Goal: Task Accomplishment & Management: Use online tool/utility

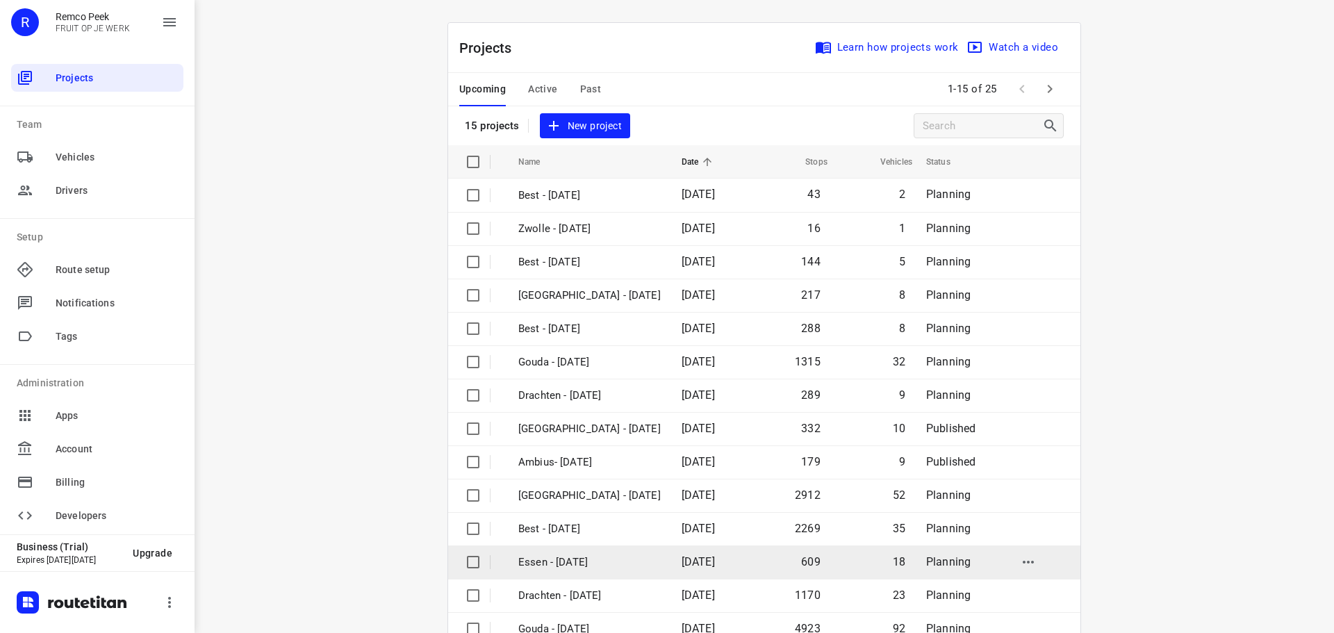
click at [543, 560] on p "Essen - [DATE]" at bounding box center [589, 563] width 142 height 16
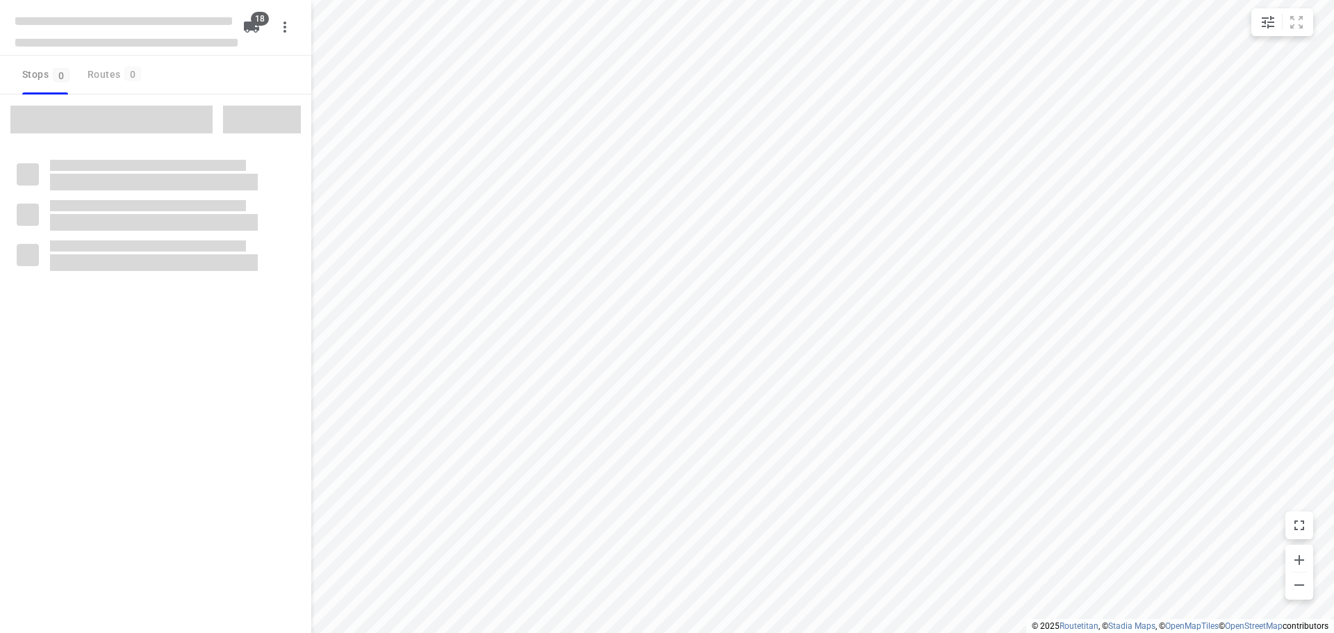
checkbox input "true"
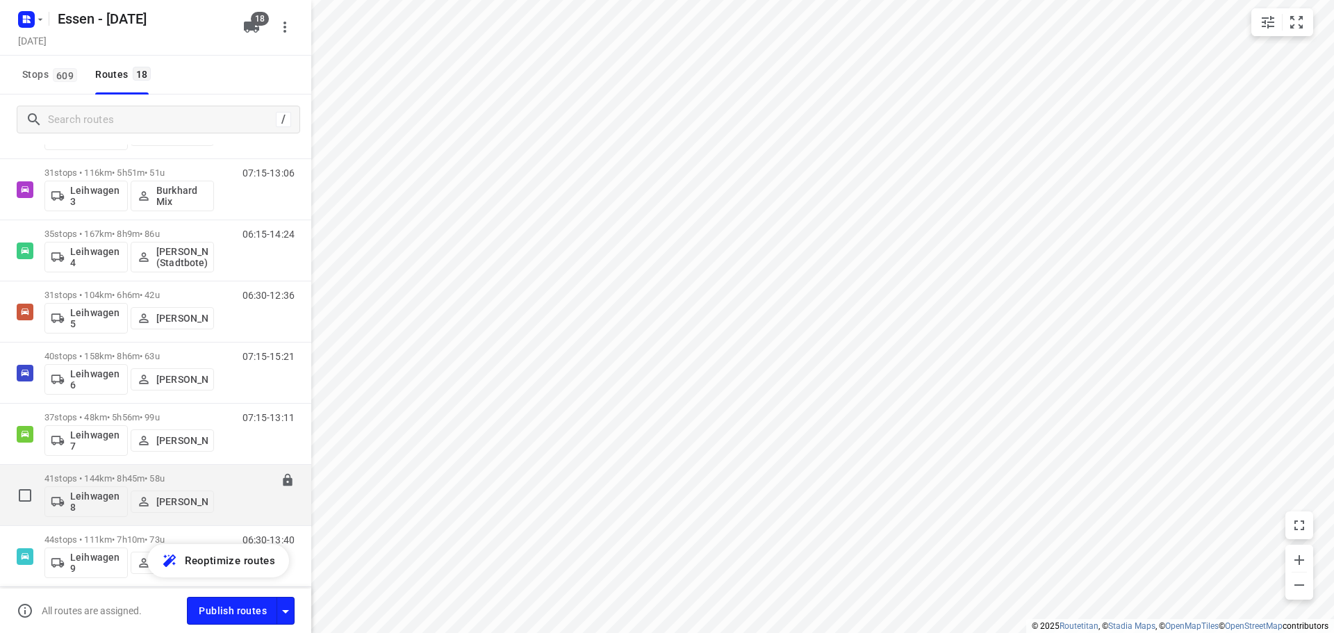
scroll to position [695, 0]
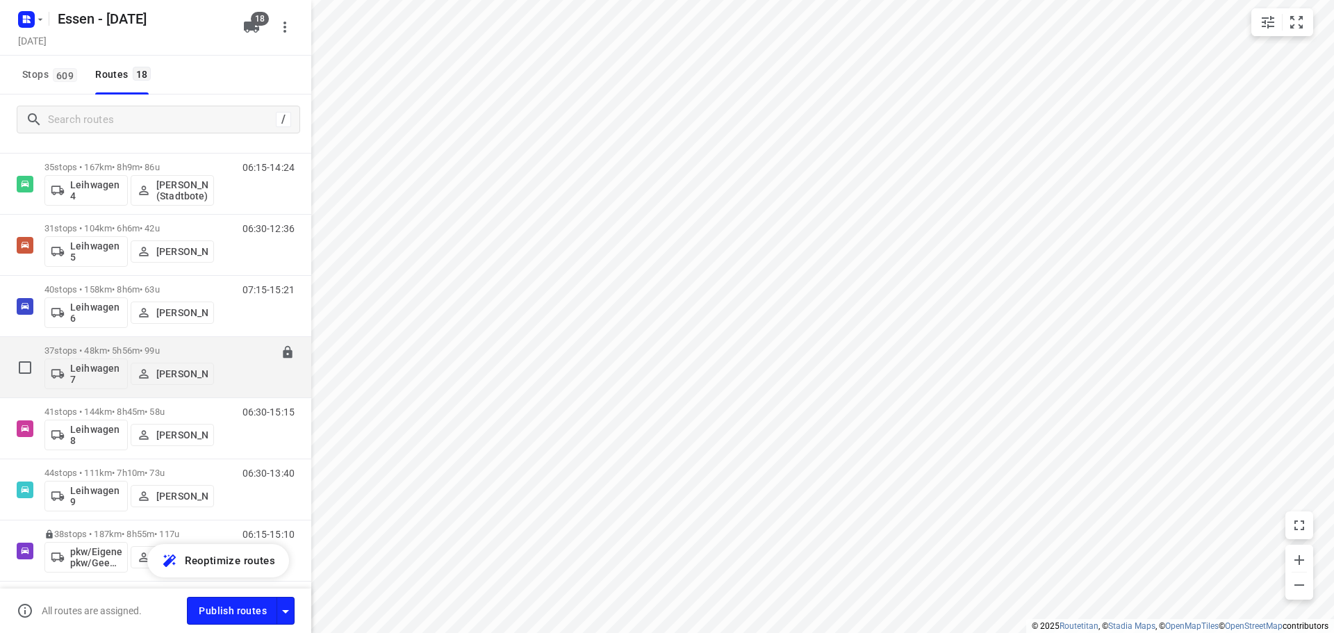
click at [108, 347] on p "37 stops • 48km • 5h56m • [DATE]" at bounding box center [129, 350] width 170 height 10
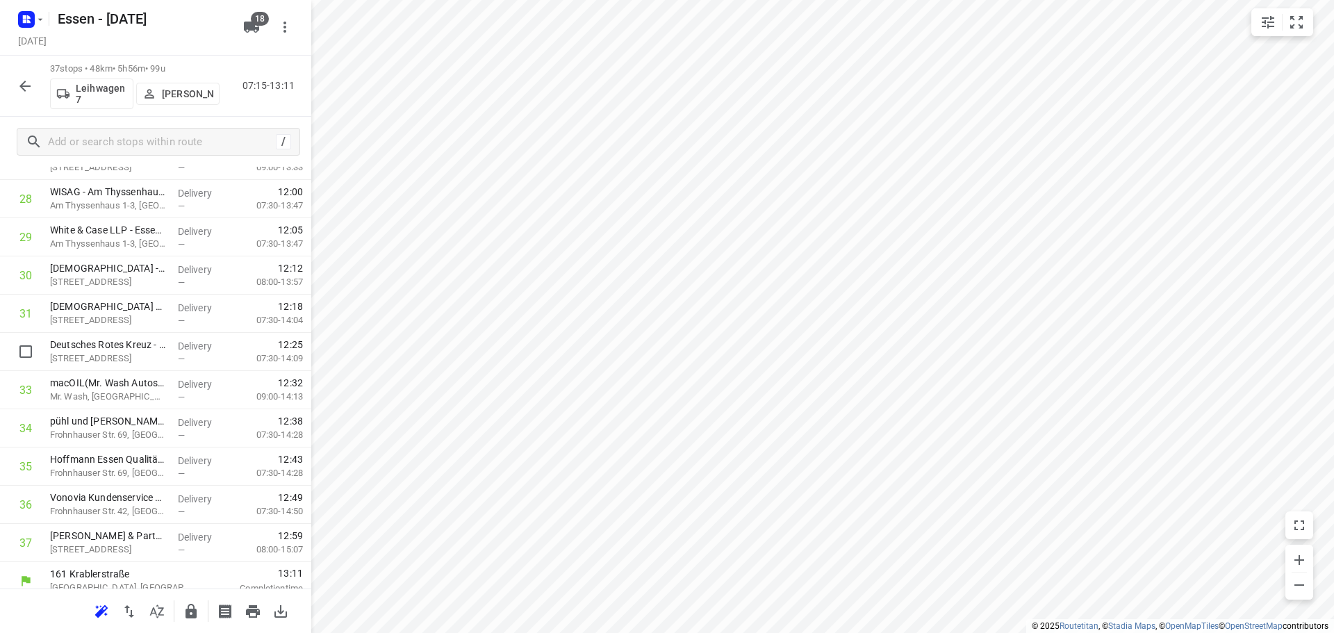
scroll to position [1100, 0]
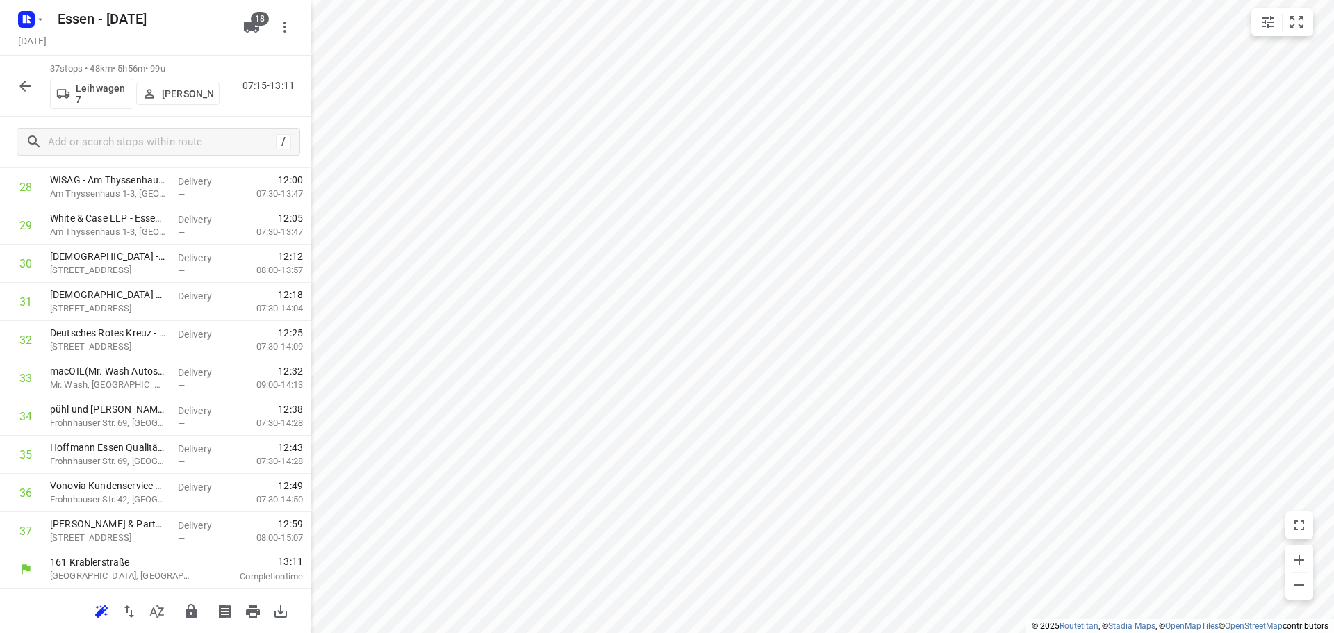
click at [20, 80] on icon "button" at bounding box center [25, 86] width 17 height 17
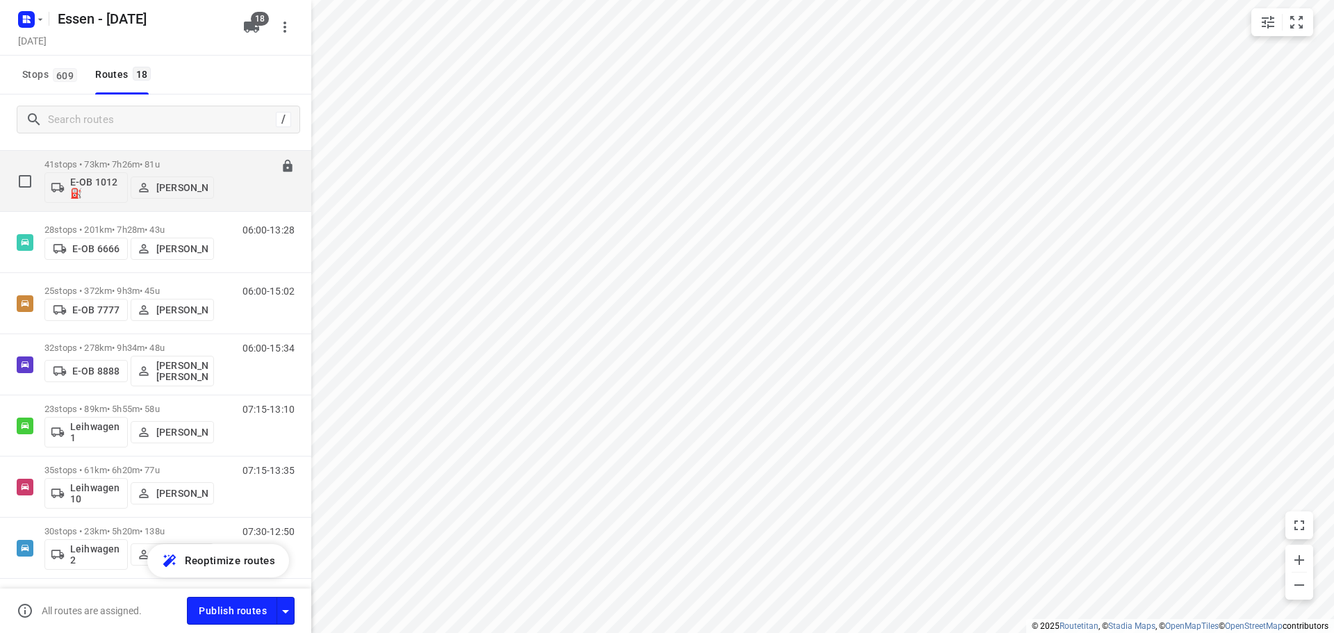
scroll to position [278, 0]
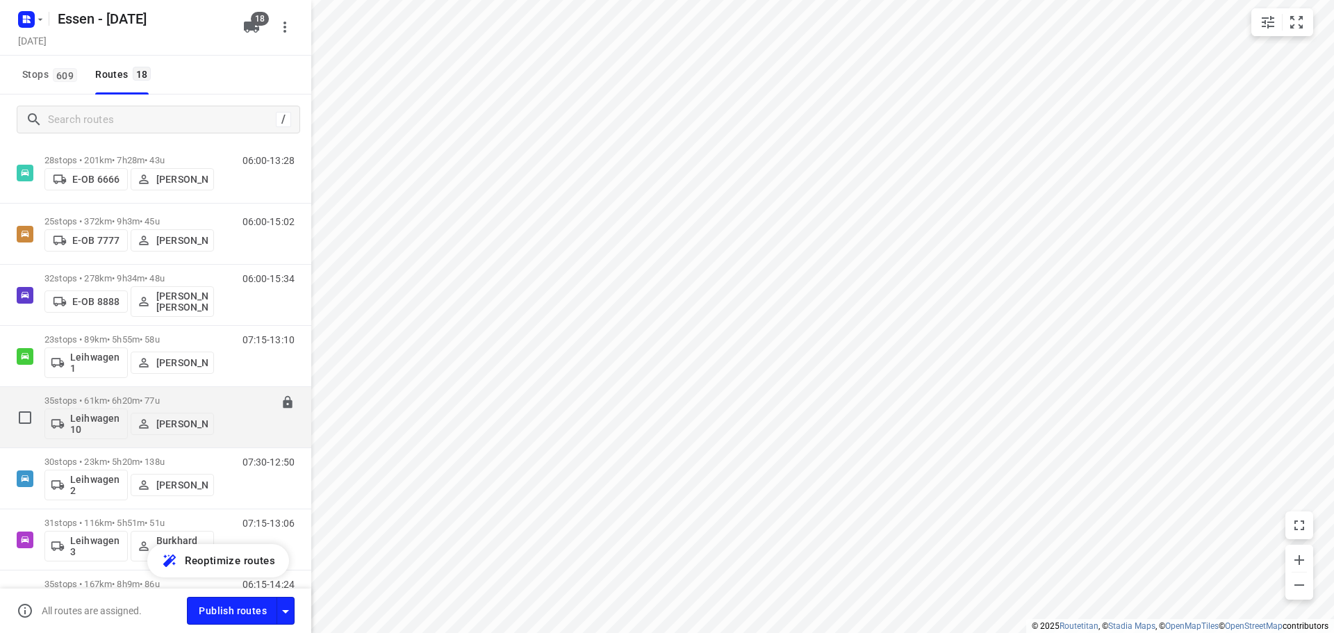
click at [107, 399] on p "35 stops • 61km • 6h20m • [DATE]" at bounding box center [129, 400] width 170 height 10
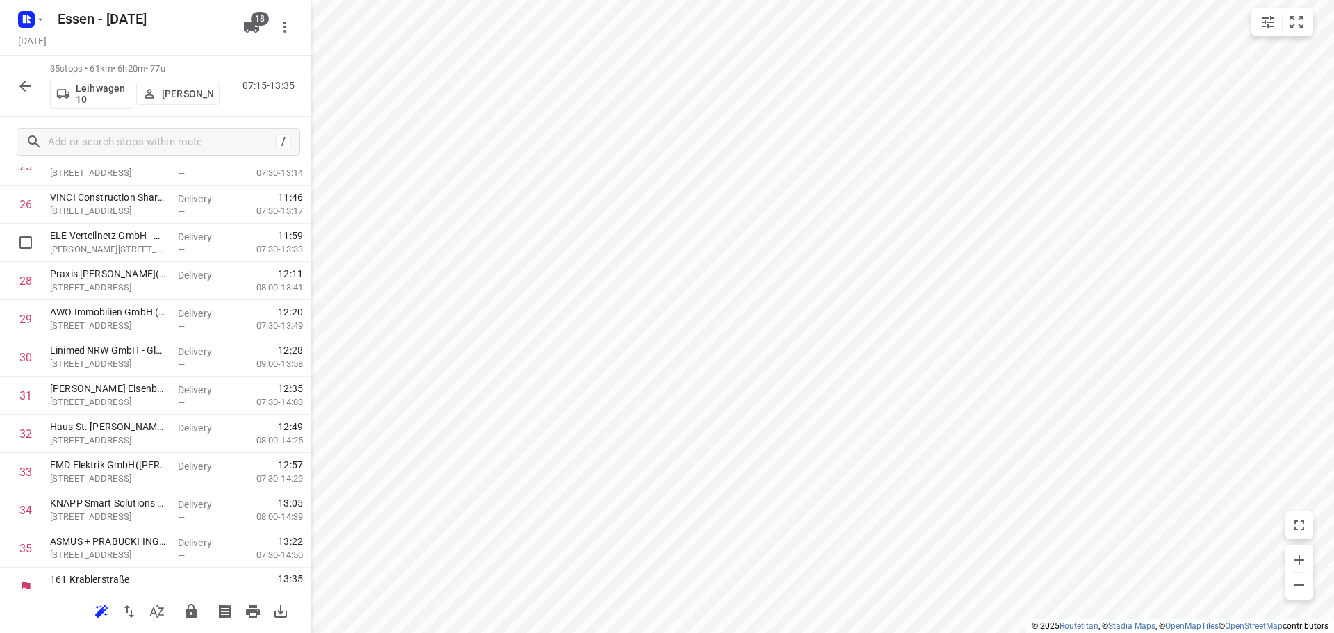
scroll to position [1024, 0]
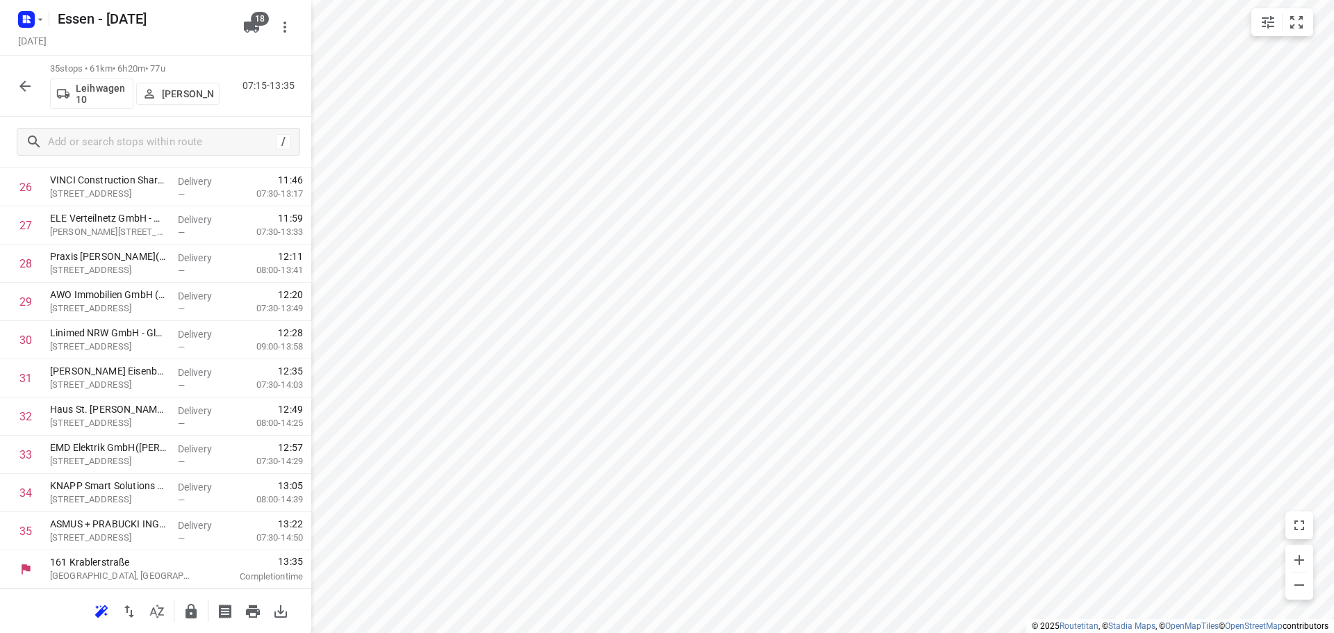
click at [20, 81] on icon "button" at bounding box center [25, 86] width 17 height 17
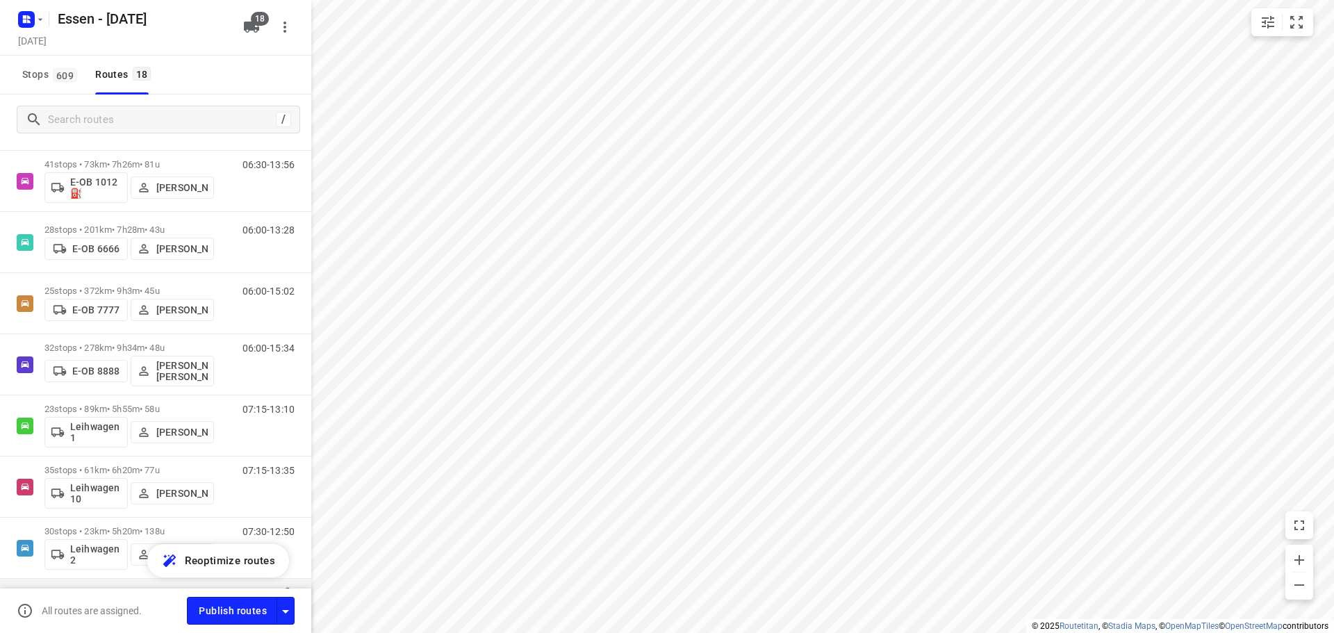
scroll to position [0, 0]
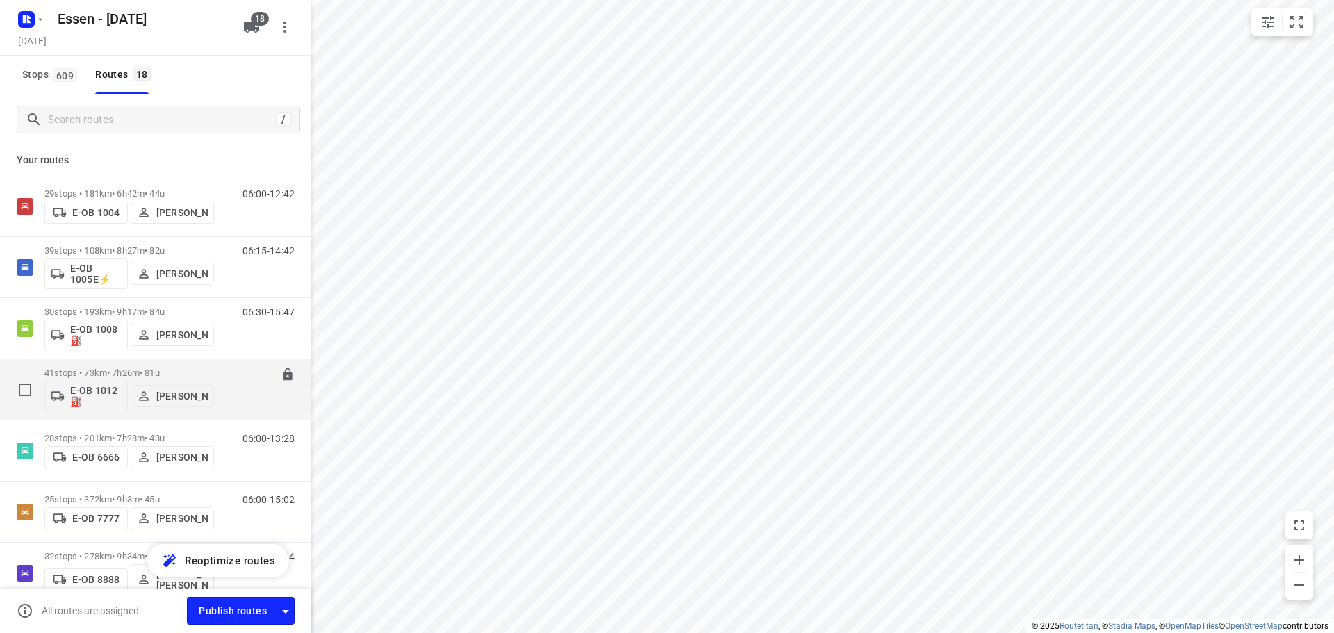
click at [118, 373] on p "41 stops • 73km • 7h26m • [DATE]" at bounding box center [129, 373] width 170 height 10
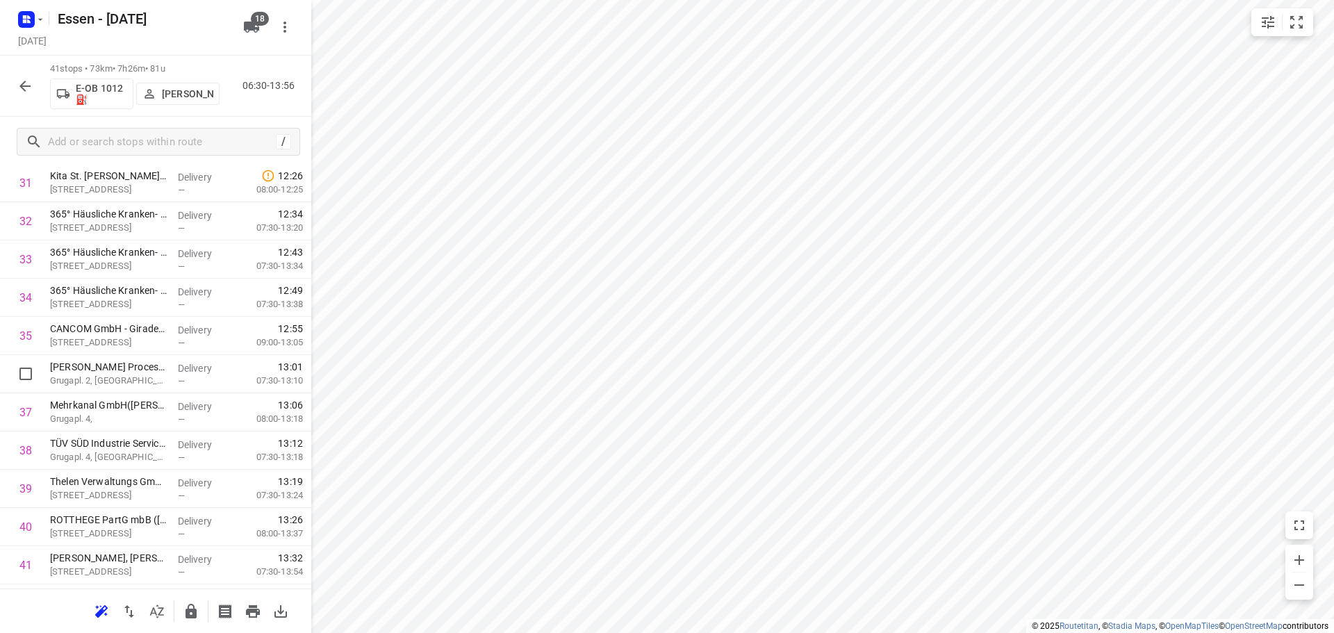
scroll to position [1253, 0]
click at [23, 87] on icon "button" at bounding box center [25, 86] width 17 height 17
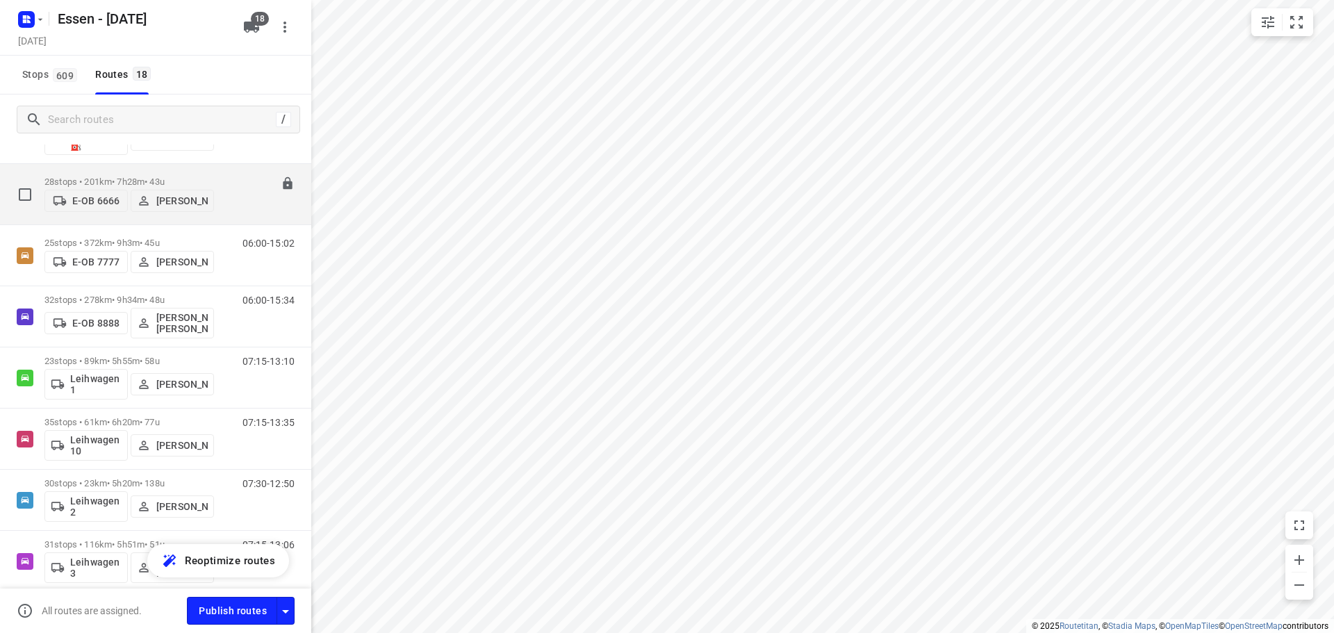
scroll to position [278, 0]
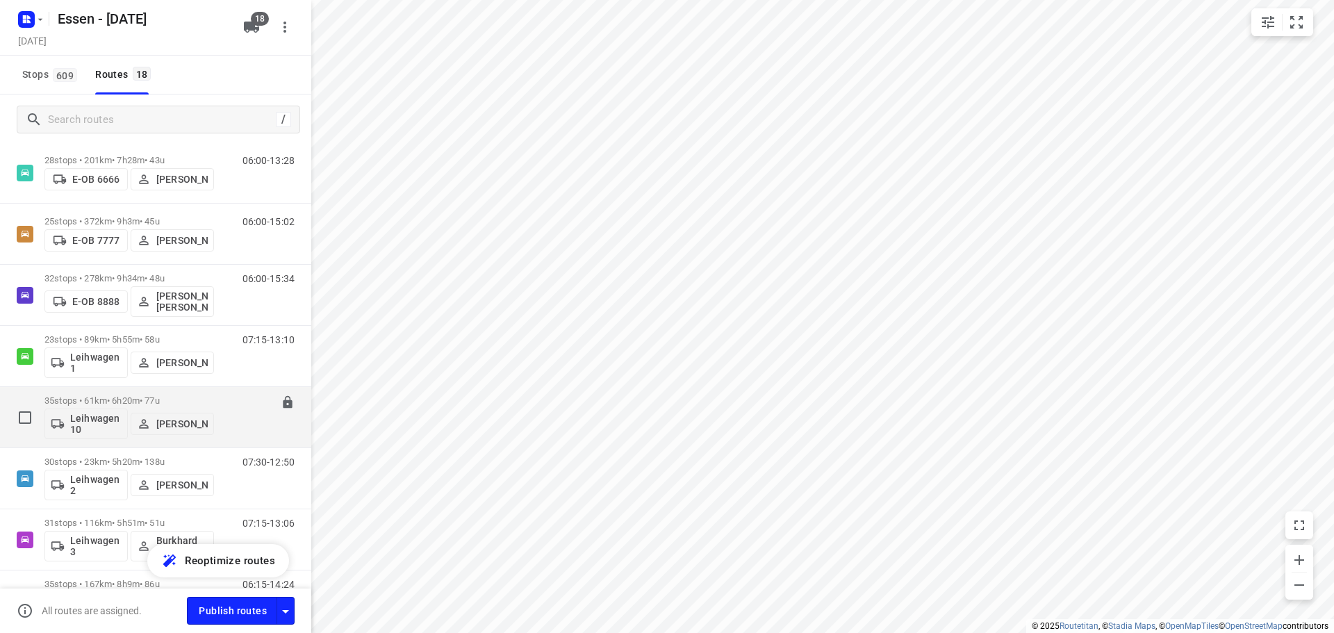
click at [111, 399] on p "35 stops • 61km • 6h20m • [DATE]" at bounding box center [129, 400] width 170 height 10
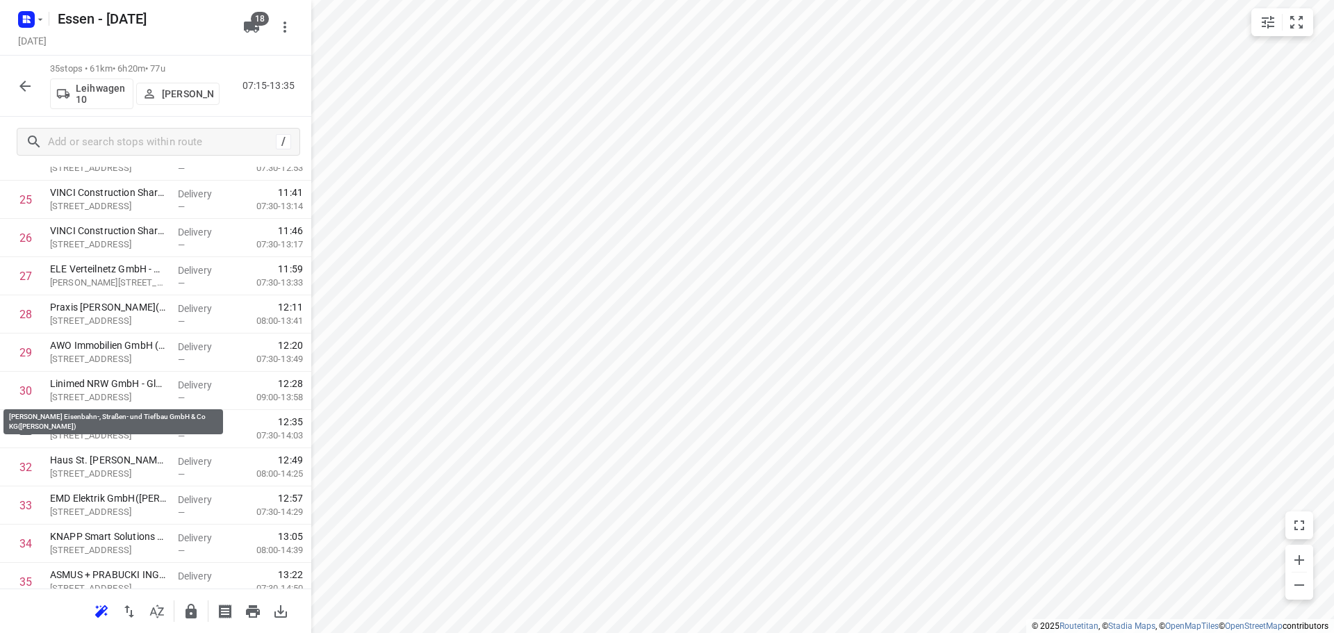
scroll to position [1024, 0]
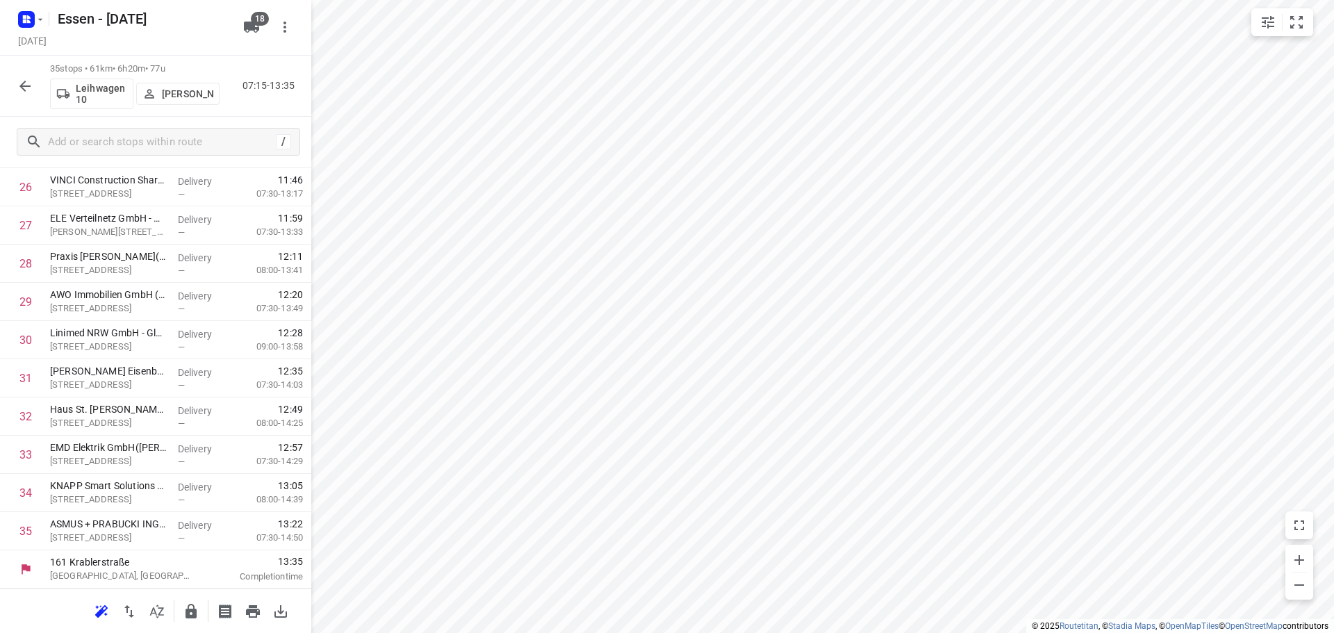
click at [21, 83] on icon "button" at bounding box center [25, 86] width 17 height 17
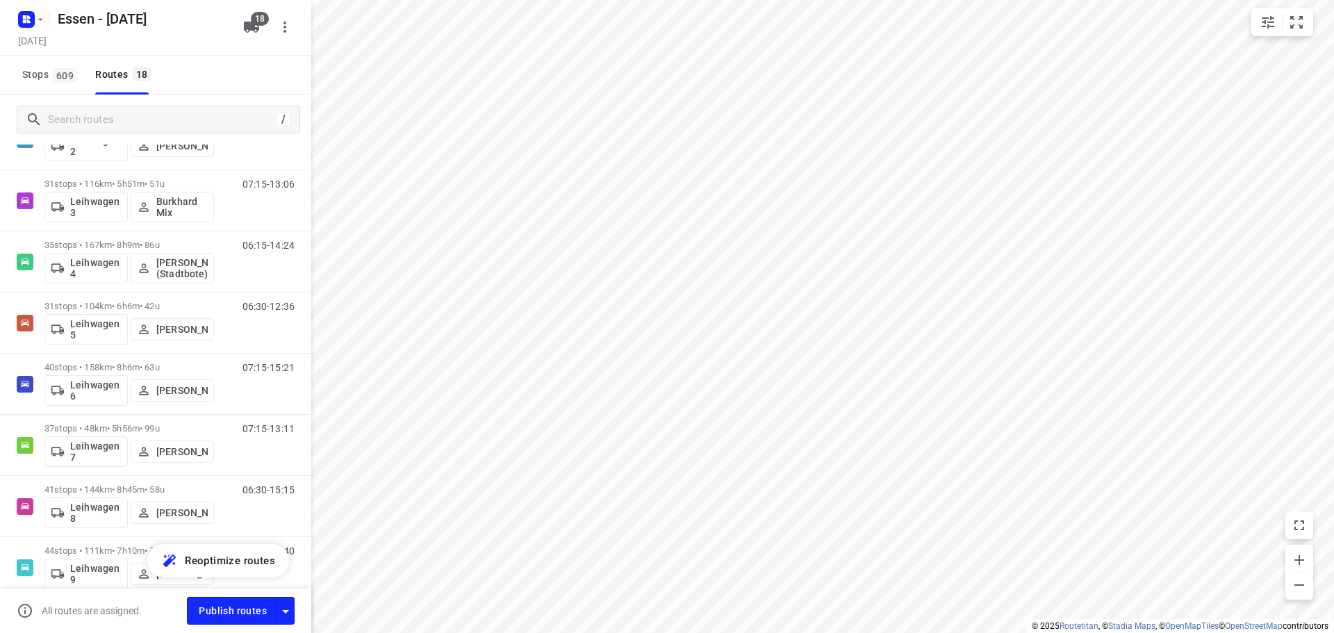
scroll to position [625, 0]
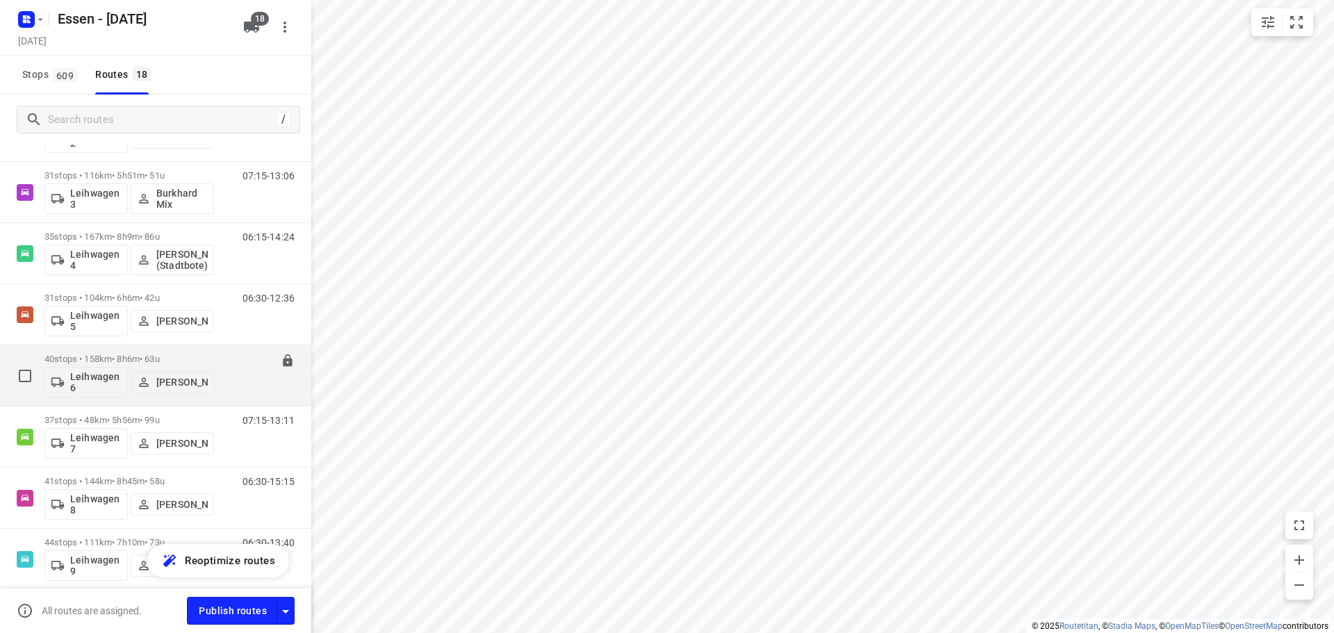
click at [102, 356] on p "40 stops • 158km • 8h6m • [DATE]" at bounding box center [129, 359] width 170 height 10
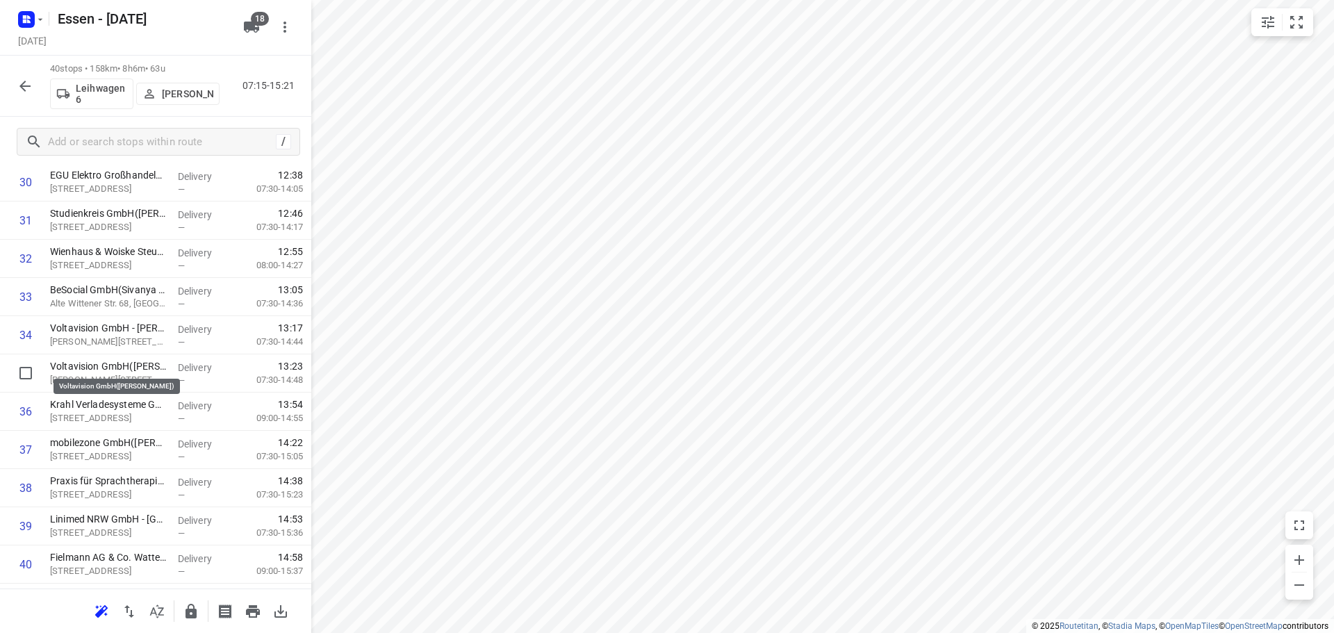
scroll to position [1215, 0]
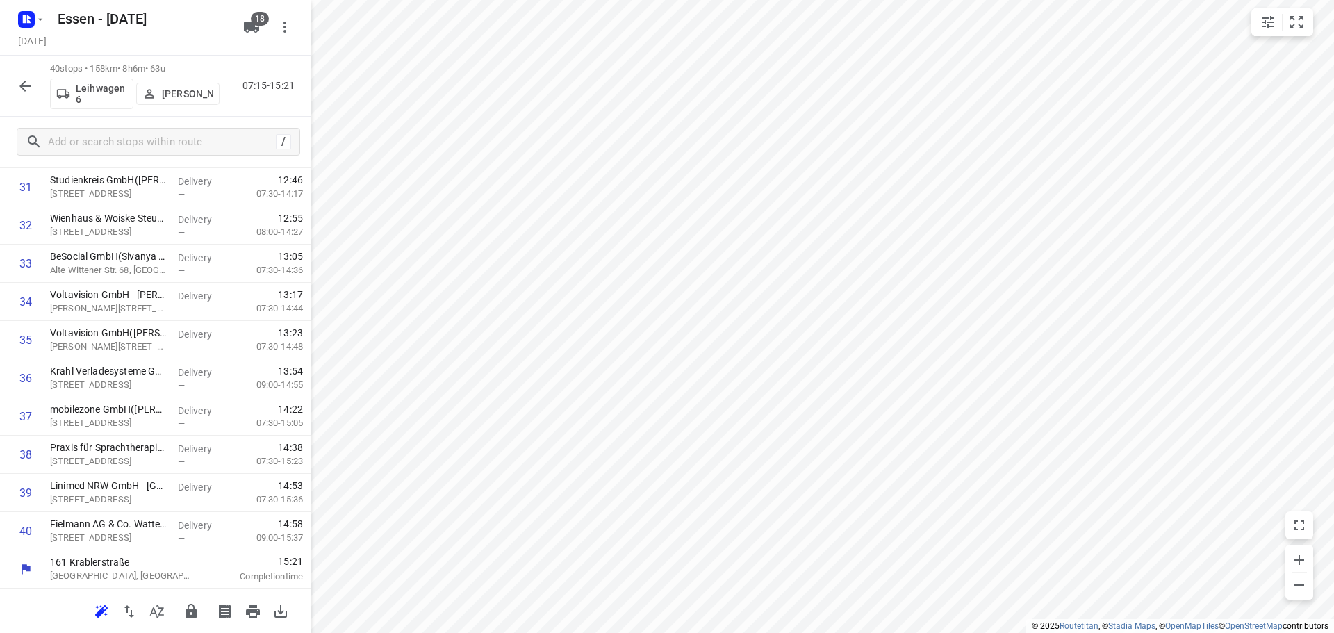
click at [22, 85] on icon "button" at bounding box center [24, 86] width 11 height 11
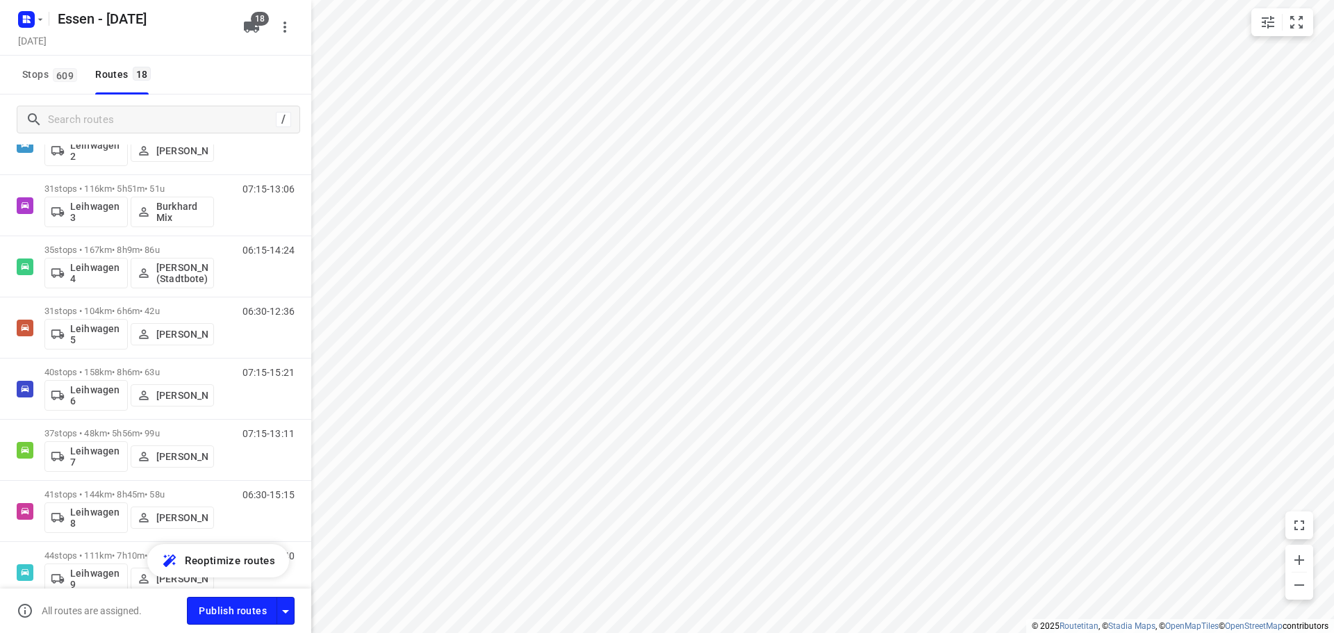
scroll to position [625, 0]
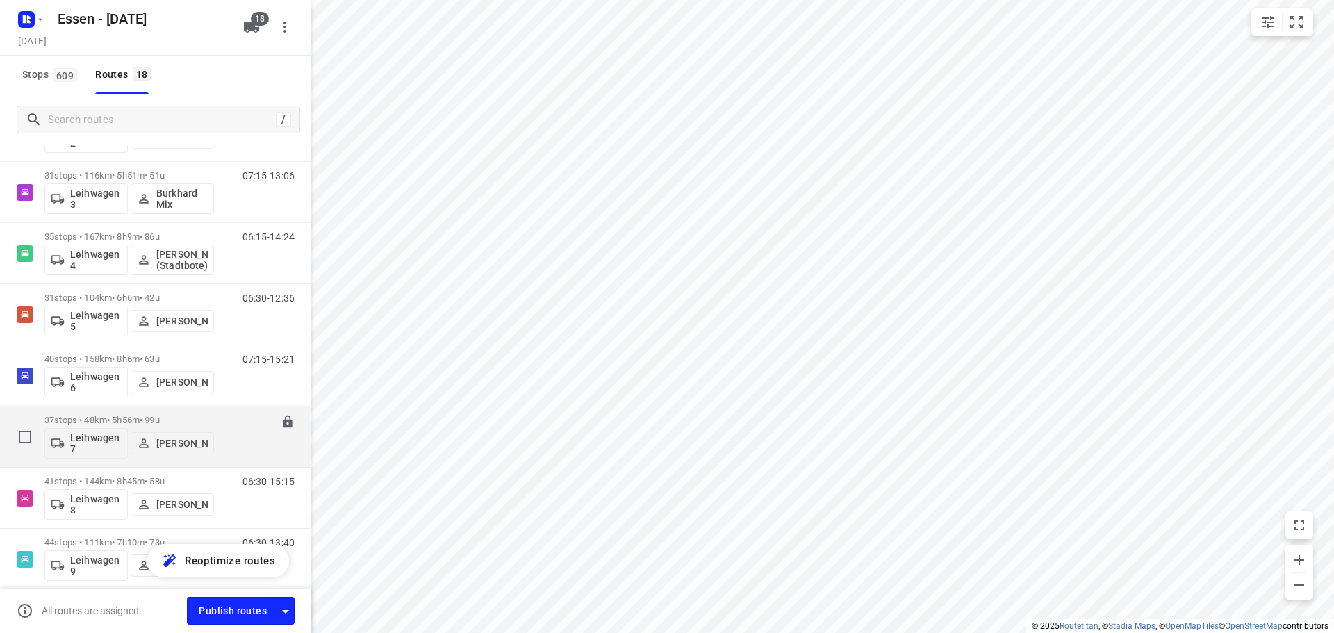
click at [97, 438] on p "Leihwagen 7" at bounding box center [95, 443] width 51 height 22
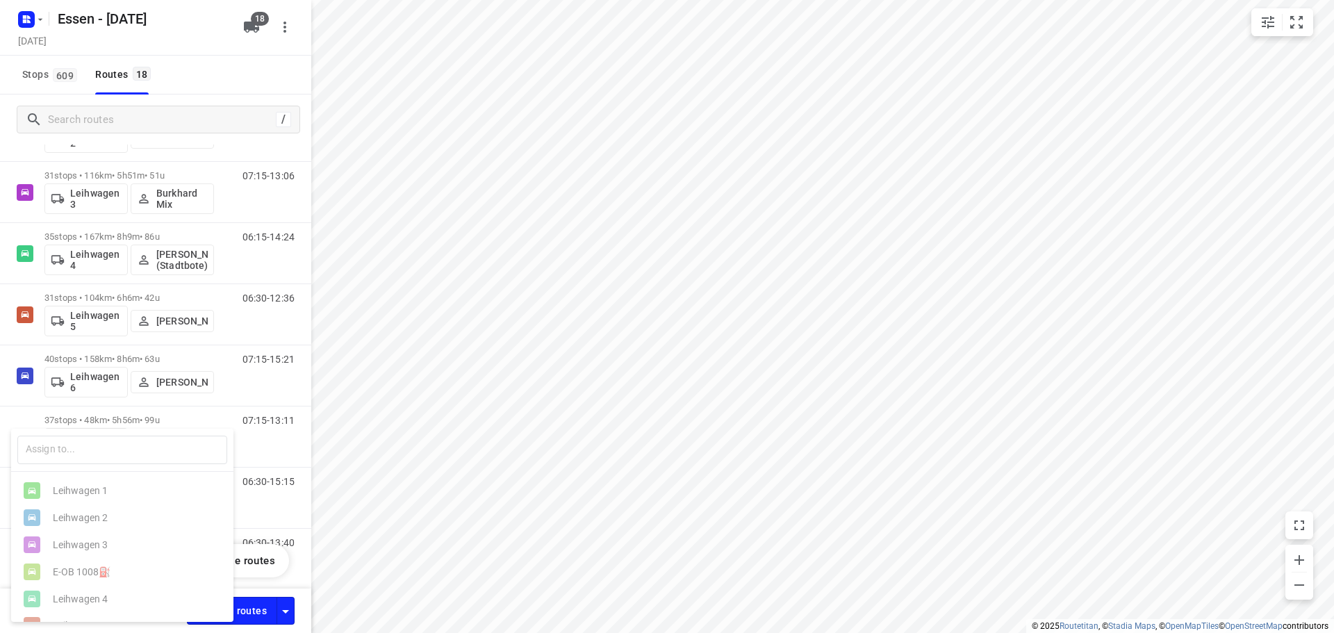
click at [154, 418] on div at bounding box center [667, 316] width 1334 height 633
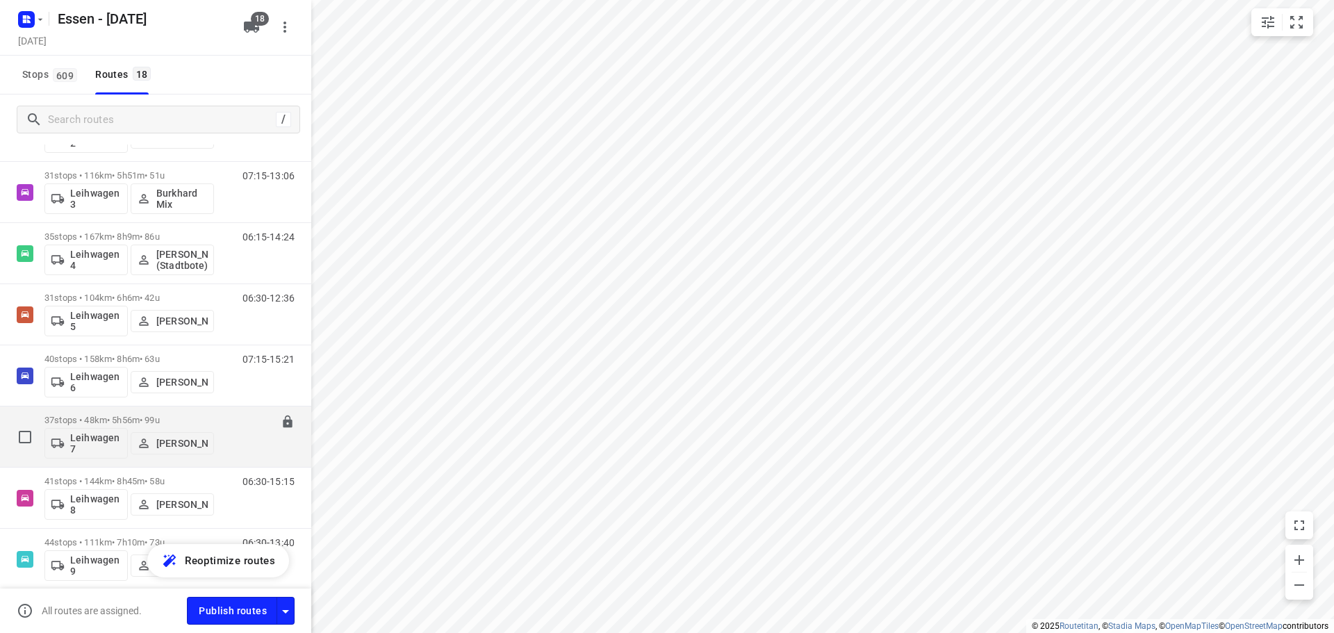
click at [113, 416] on p "37 stops • 48km • 5h56m • [DATE]" at bounding box center [129, 420] width 170 height 10
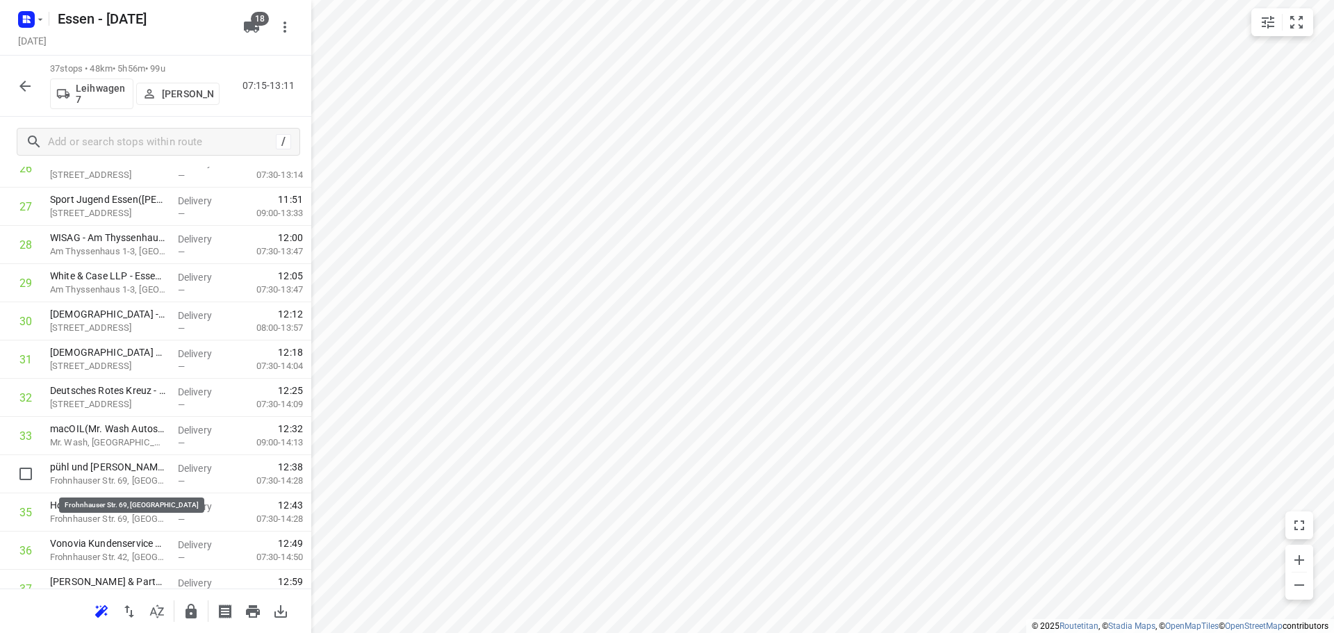
scroll to position [1100, 0]
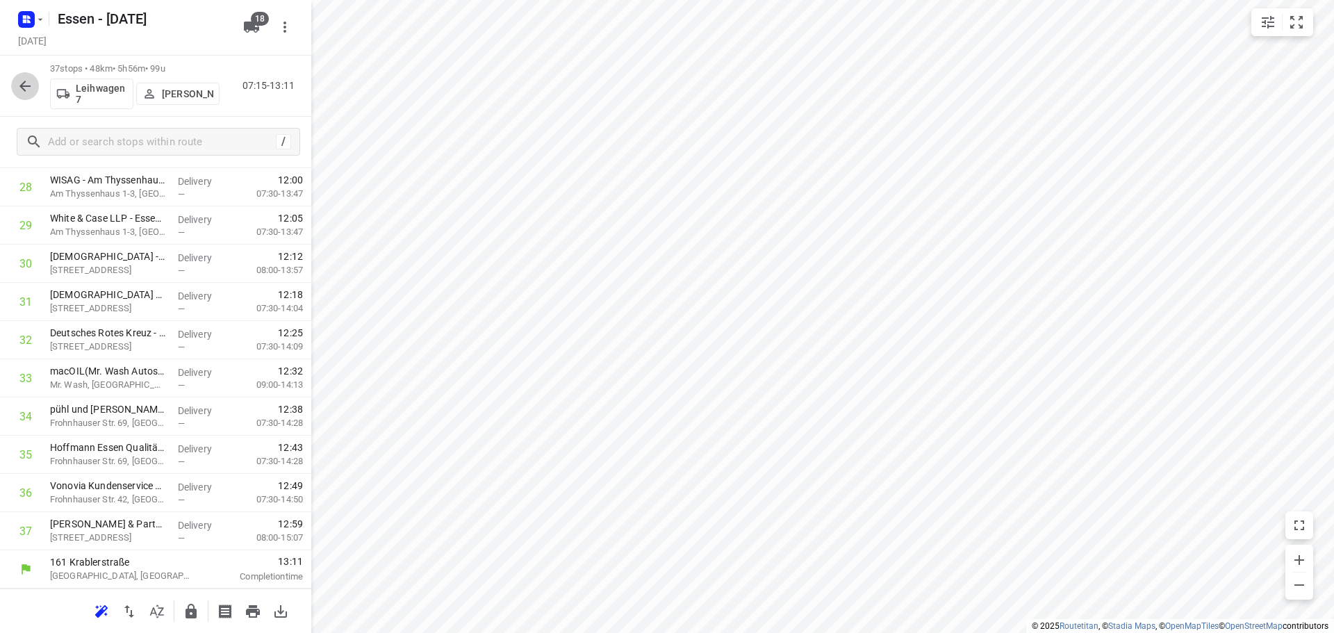
click at [22, 79] on icon "button" at bounding box center [25, 86] width 17 height 17
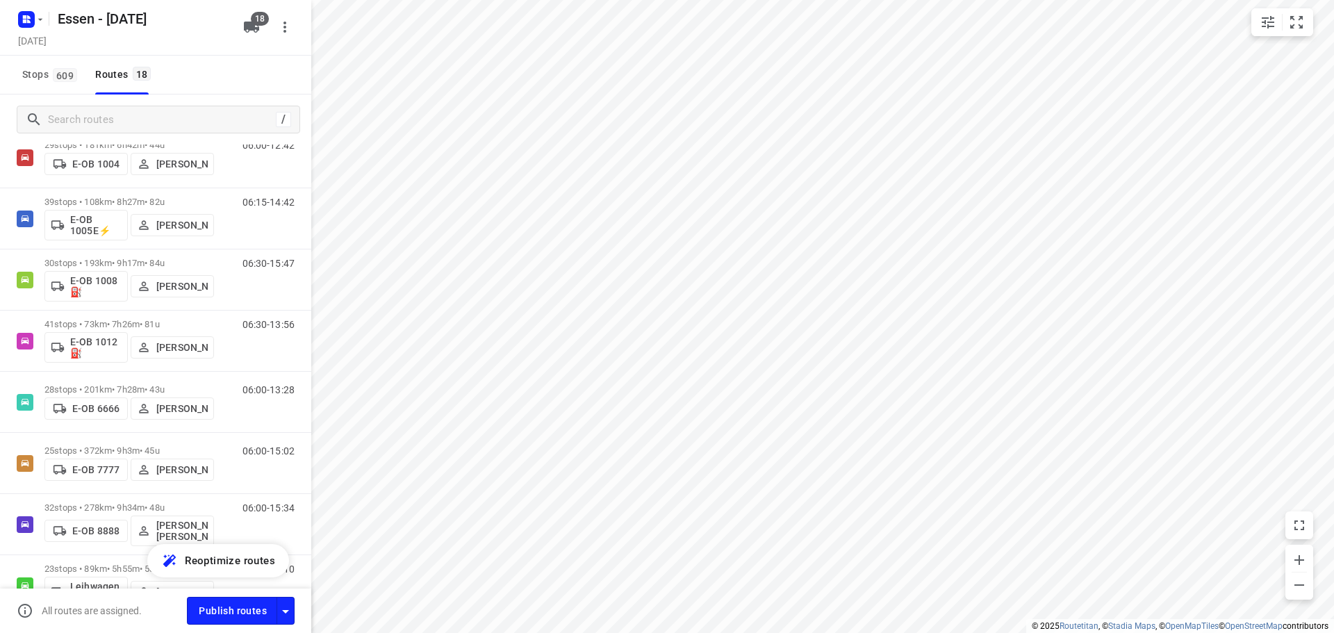
scroll to position [0, 0]
